Goal: Register for event/course

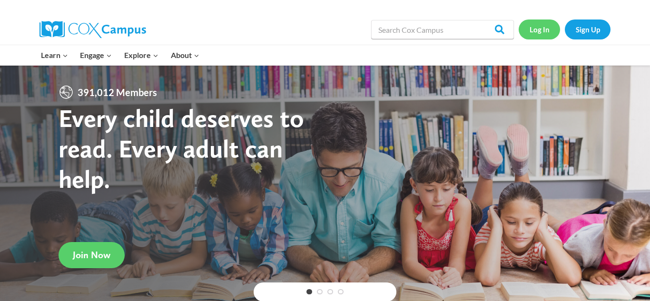
click at [533, 29] on link "Log In" at bounding box center [539, 30] width 41 height 20
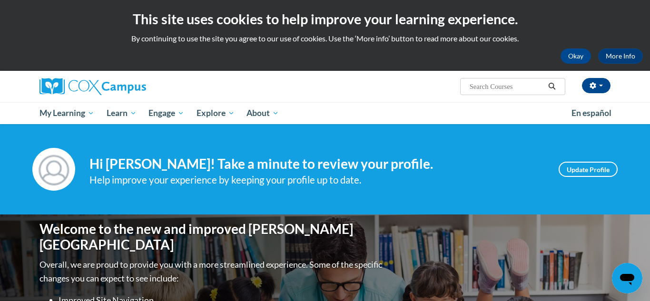
click at [469, 88] on input "Search..." at bounding box center [507, 86] width 76 height 11
type input "emergent"
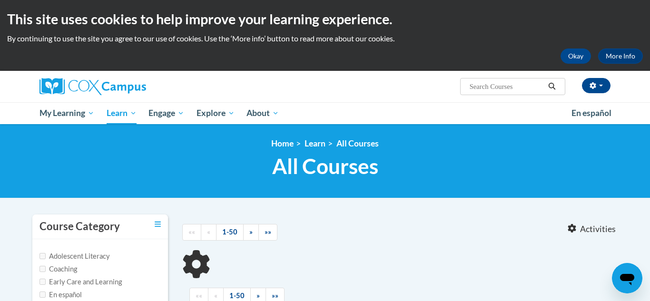
type input "emergent"
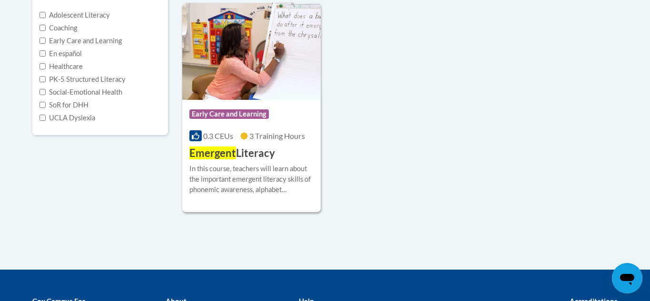
scroll to position [243, 0]
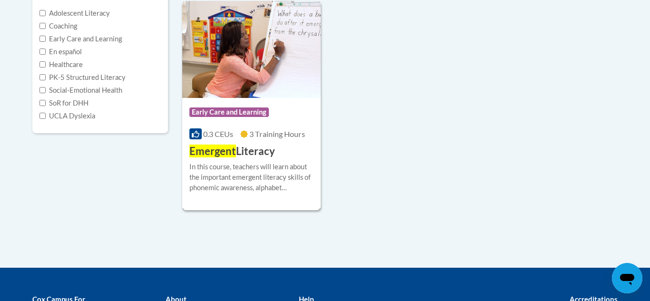
click at [219, 107] on div "Course Category: Early Care and Learning" at bounding box center [251, 113] width 124 height 21
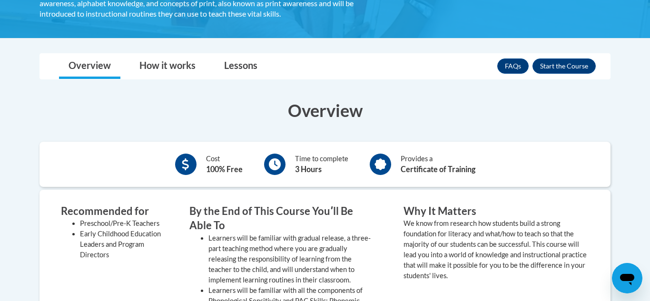
scroll to position [160, 0]
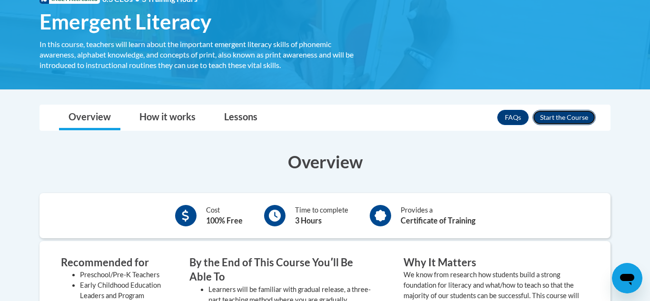
click at [579, 120] on button "Enroll" at bounding box center [564, 117] width 63 height 15
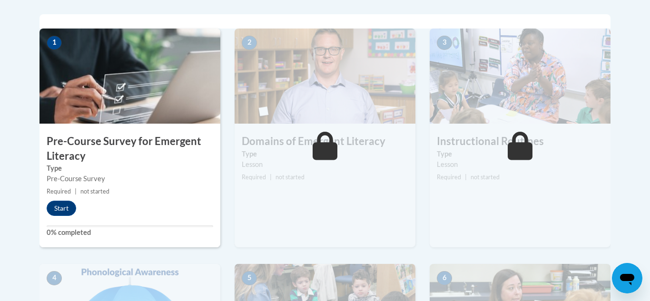
scroll to position [304, 0]
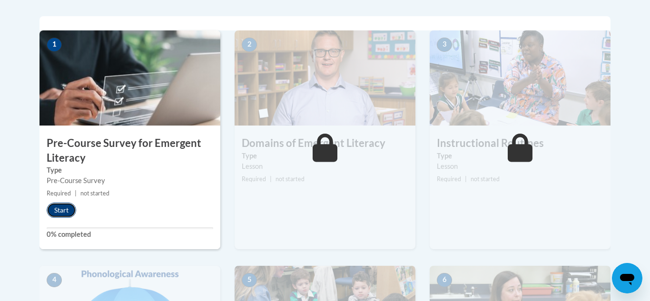
click at [66, 209] on button "Start" at bounding box center [62, 210] width 30 height 15
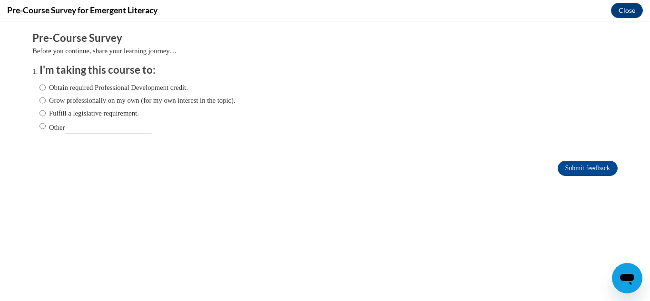
scroll to position [0, 0]
click at [42, 88] on input "Obtain required Professional Development credit." at bounding box center [43, 87] width 6 height 10
radio input "true"
click at [44, 101] on input "Grow professionally on my own (for my own interest in the topic)." at bounding box center [43, 100] width 6 height 10
radio input "true"
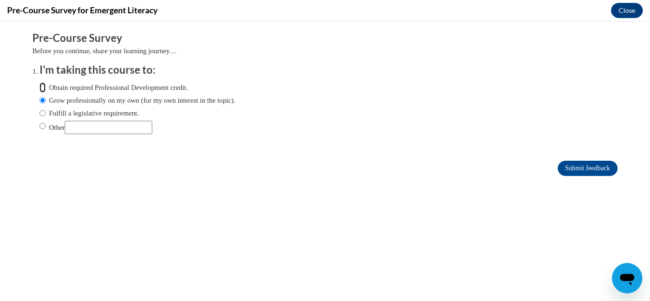
click at [42, 87] on input "Obtain required Professional Development credit." at bounding box center [43, 87] width 6 height 10
radio input "true"
click at [574, 171] on input "Submit feedback" at bounding box center [588, 168] width 60 height 15
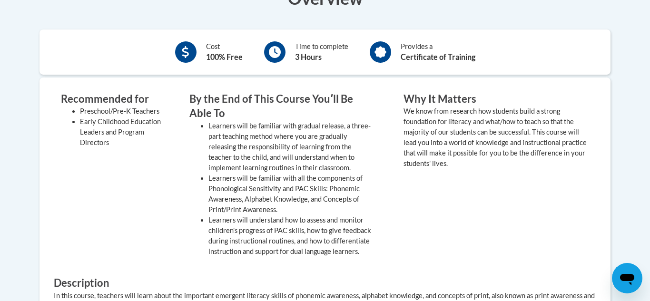
scroll to position [171, 0]
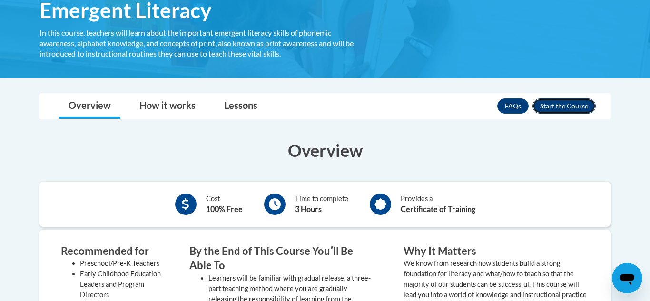
click at [548, 105] on button "Enroll" at bounding box center [564, 106] width 63 height 15
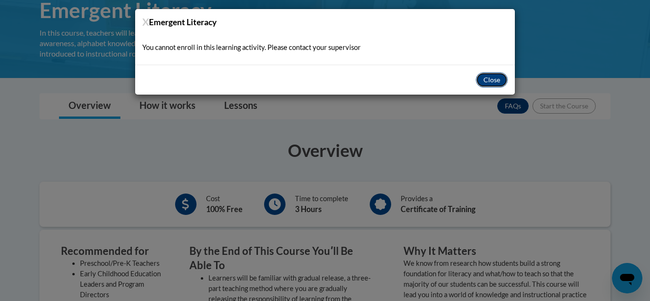
click at [489, 80] on button "Close" at bounding box center [492, 79] width 32 height 15
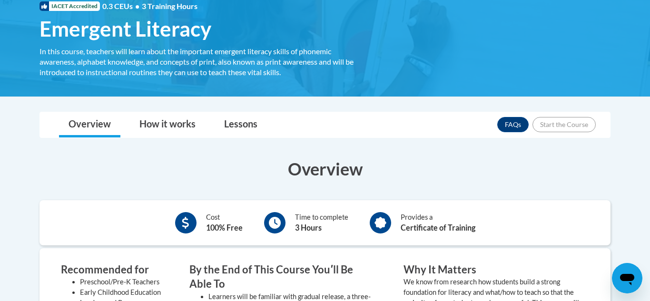
scroll to position [151, 0]
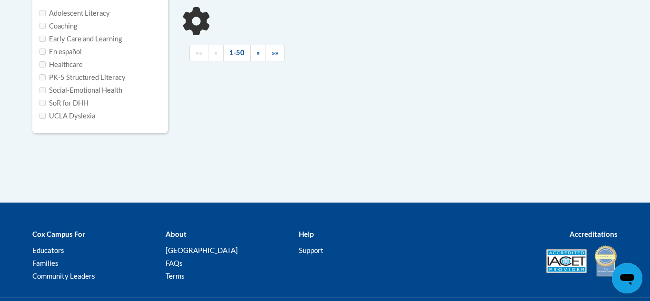
type input "emergent"
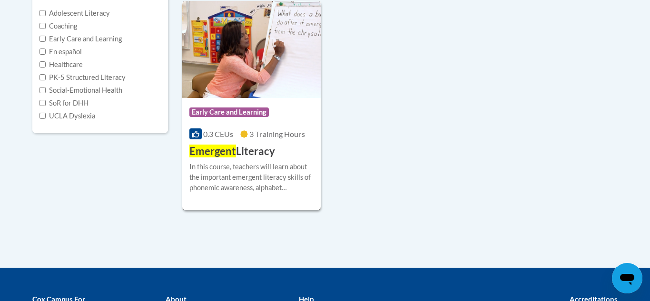
click at [251, 106] on div "Course Category: Early Care and Learning" at bounding box center [251, 113] width 124 height 21
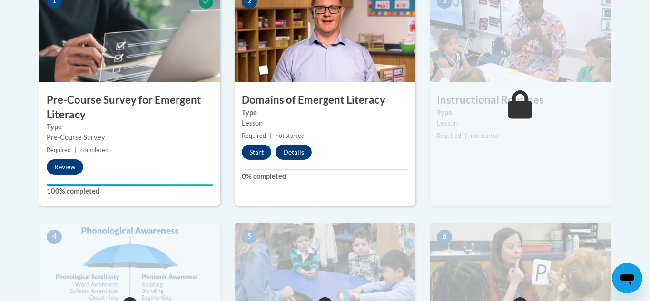
scroll to position [349, 0]
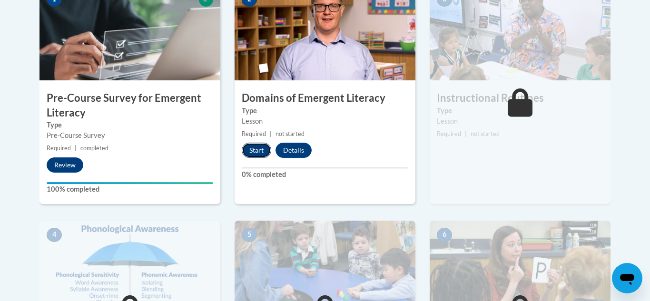
click at [260, 153] on button "Start" at bounding box center [257, 150] width 30 height 15
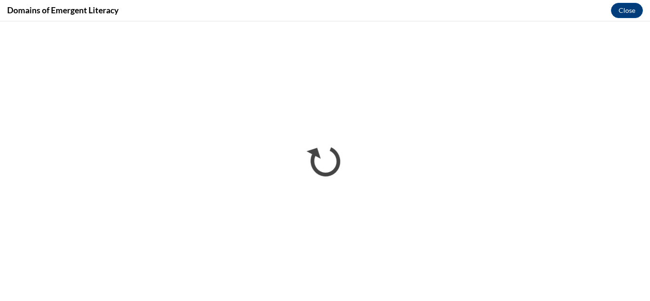
scroll to position [0, 0]
